Goal: Task Accomplishment & Management: Complete application form

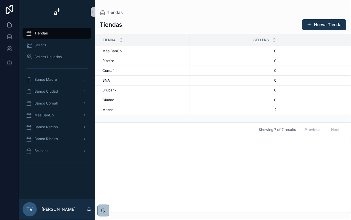
click at [49, 35] on div "Tiendas" at bounding box center [57, 34] width 62 height 10
click at [119, 109] on div "Macro Macro" at bounding box center [145, 110] width 84 height 5
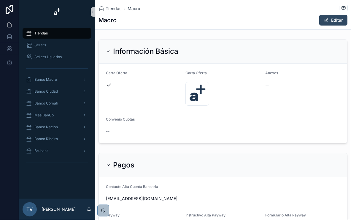
click at [326, 17] on button "Editar" at bounding box center [334, 20] width 28 height 11
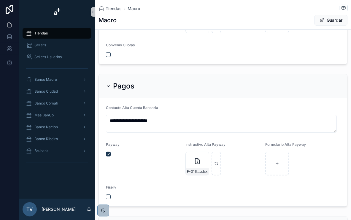
scroll to position [119, 0]
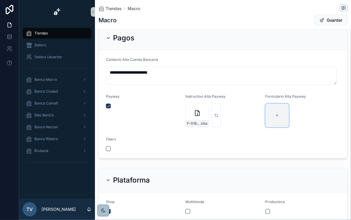
click at [272, 112] on div "scrollable content" at bounding box center [278, 116] width 24 height 24
type input "**********"
click at [190, 116] on div "F-0163---Decidir---Datos-para-Implementacion---NOMBRE-SELLER--Tienda-Macro .xlsx" at bounding box center [198, 116] width 24 height 24
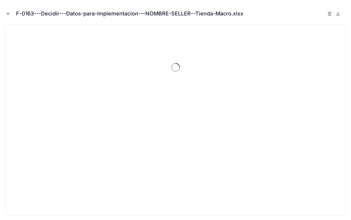
click at [11, 14] on button "Close modal" at bounding box center [8, 13] width 7 height 7
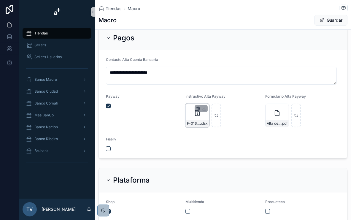
click at [198, 107] on icon "scrollable content" at bounding box center [198, 107] width 1 height 1
click at [215, 113] on icon "scrollable content" at bounding box center [217, 115] width 4 height 4
type input "**********"
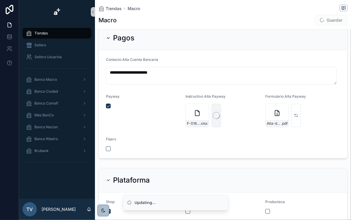
click at [216, 116] on icon "scrollable content" at bounding box center [217, 118] width 4 height 4
click at [215, 116] on icon "scrollable content" at bounding box center [217, 115] width 4 height 4
type input "**********"
click at [292, 111] on div "scrollable content" at bounding box center [297, 116] width 10 height 24
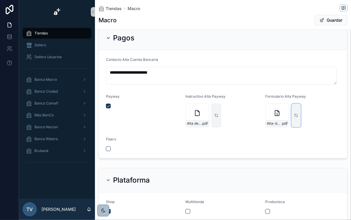
type input "**********"
drag, startPoint x: 256, startPoint y: 141, endPoint x: 247, endPoint y: 142, distance: 8.9
click at [247, 142] on form "**********" at bounding box center [223, 104] width 249 height 108
click at [320, 21] on span "scrollable content" at bounding box center [322, 20] width 5 height 5
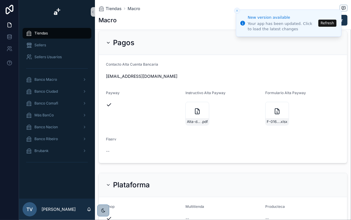
click at [147, 119] on div "Payway" at bounding box center [143, 109] width 75 height 37
click at [55, 82] on div "Banco Macro" at bounding box center [57, 80] width 62 height 10
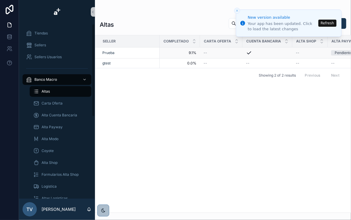
click at [115, 54] on div "Prueba" at bounding box center [130, 53] width 54 height 5
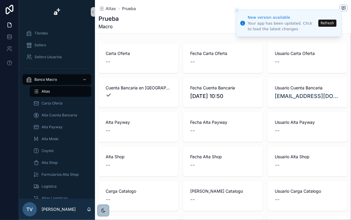
click at [324, 23] on button "Refresh" at bounding box center [328, 23] width 18 height 7
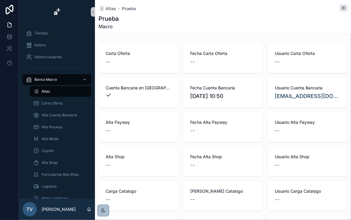
drag, startPoint x: 0, startPoint y: 0, endPoint x: 73, endPoint y: 92, distance: 117.3
click at [73, 92] on div "Altas" at bounding box center [60, 92] width 55 height 10
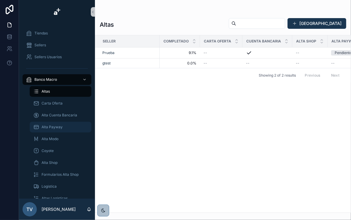
click at [73, 126] on div "Alta Payway" at bounding box center [60, 127] width 55 height 10
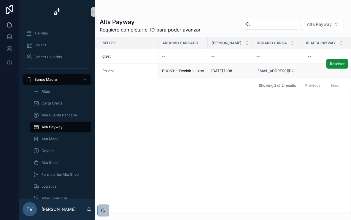
click at [245, 72] on div "[DATE] 11:08 [DATE] 11:08" at bounding box center [231, 71] width 38 height 5
click at [332, 65] on span "Resolver" at bounding box center [337, 64] width 15 height 5
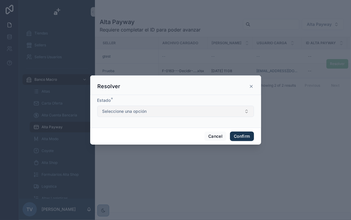
click at [209, 110] on button "Seleccione una opción" at bounding box center [175, 111] width 157 height 11
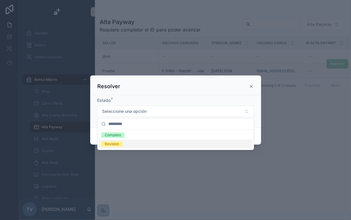
click at [133, 146] on div "Revision" at bounding box center [176, 144] width 154 height 9
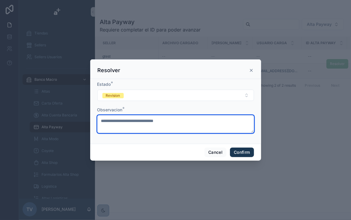
click at [217, 122] on textarea "**********" at bounding box center [175, 124] width 157 height 18
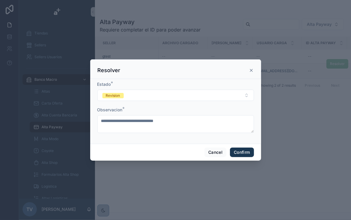
click at [277, 127] on div at bounding box center [175, 110] width 351 height 220
click at [216, 152] on button "Cancel" at bounding box center [216, 153] width 22 height 10
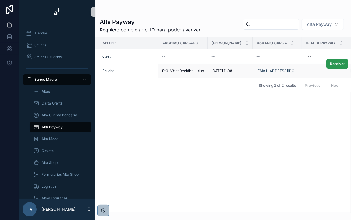
click at [337, 64] on span "Resolver" at bounding box center [337, 64] width 15 height 5
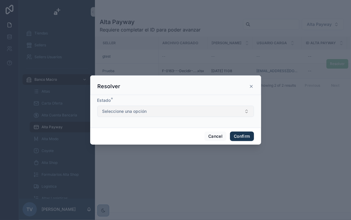
click at [213, 114] on button "Seleccione una opción" at bounding box center [175, 111] width 157 height 11
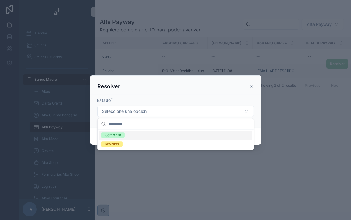
click at [120, 134] on div "Completo" at bounding box center [113, 135] width 16 height 5
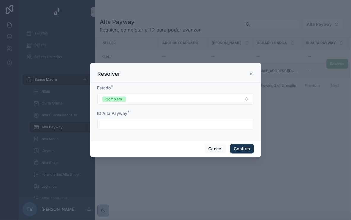
click at [201, 126] on input "text" at bounding box center [176, 124] width 156 height 8
click at [244, 146] on button "Confirm" at bounding box center [242, 149] width 24 height 10
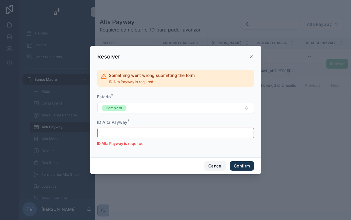
click at [219, 164] on button "Cancel" at bounding box center [216, 166] width 22 height 10
